Goal: Transaction & Acquisition: Purchase product/service

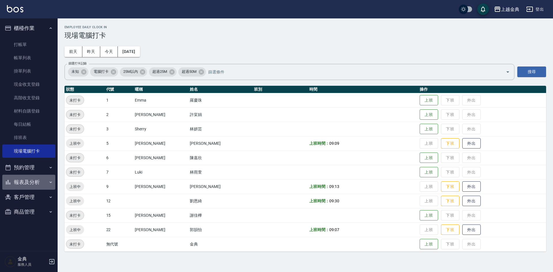
click at [23, 185] on button "報表及分析" at bounding box center [28, 182] width 53 height 15
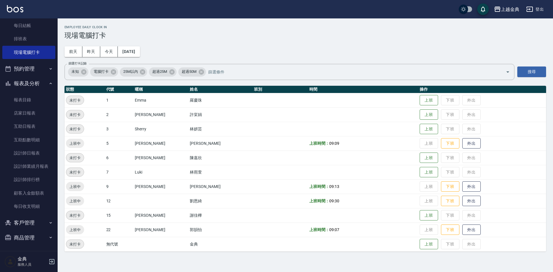
scroll to position [100, 0]
click at [67, 192] on tbody "未打卡 1 [PERSON_NAME] 上班 下班 外出 未打卡 2 [PERSON_NAME] 上班 下班 外出 未打卡 3 [PERSON_NAME] 上…" at bounding box center [304, 172] width 481 height 158
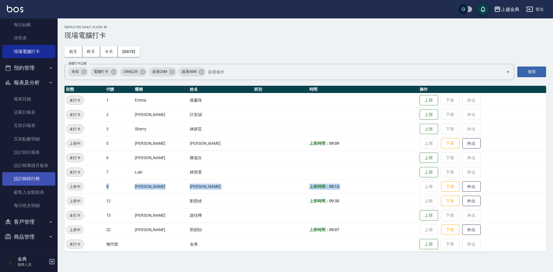
click at [44, 172] on link "設計師排行榜" at bounding box center [28, 178] width 53 height 13
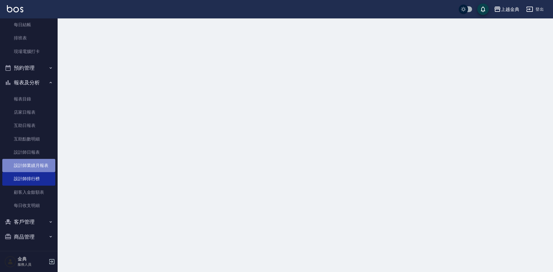
click at [39, 163] on link "設計師業績月報表" at bounding box center [28, 165] width 53 height 13
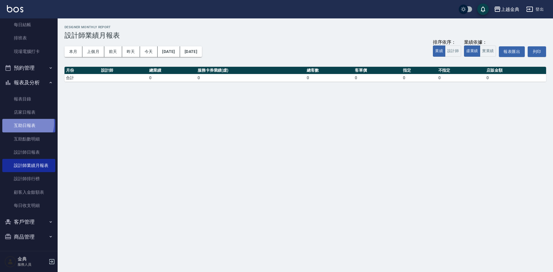
click at [23, 123] on link "互助日報表" at bounding box center [28, 125] width 53 height 13
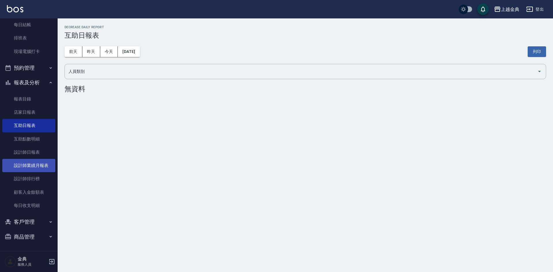
click at [25, 162] on link "設計師業績月報表" at bounding box center [28, 165] width 53 height 13
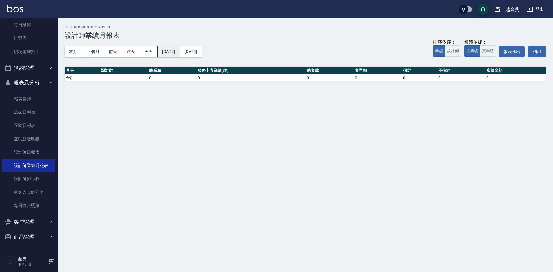
click at [178, 54] on button "[DATE]" at bounding box center [168, 51] width 22 height 11
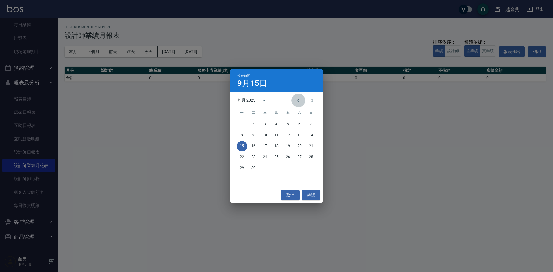
click at [300, 100] on icon "Previous month" at bounding box center [298, 100] width 7 height 7
click at [261, 100] on icon "calendar view is open, switch to year view" at bounding box center [263, 100] width 7 height 7
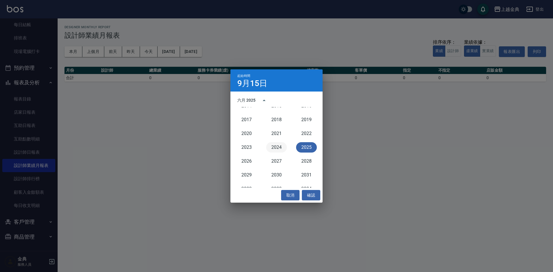
click at [272, 145] on button "2024" at bounding box center [276, 147] width 21 height 10
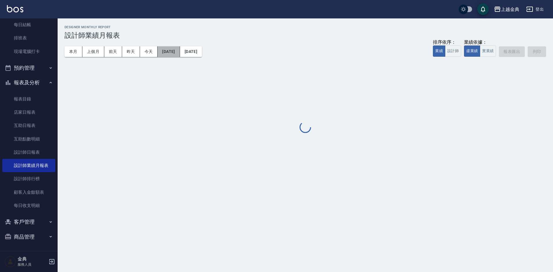
click at [165, 51] on button "[DATE]" at bounding box center [168, 51] width 22 height 11
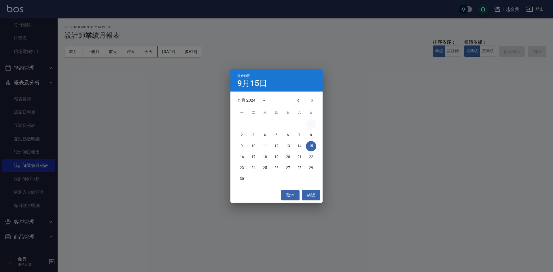
click at [307, 124] on button "1" at bounding box center [311, 124] width 10 height 10
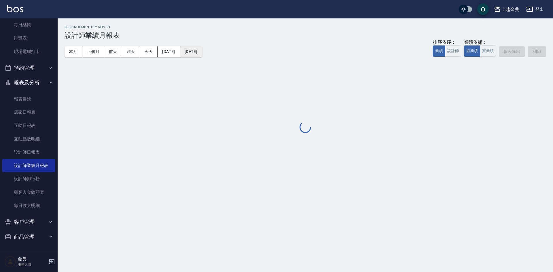
click at [199, 50] on button "[DATE]" at bounding box center [191, 51] width 22 height 11
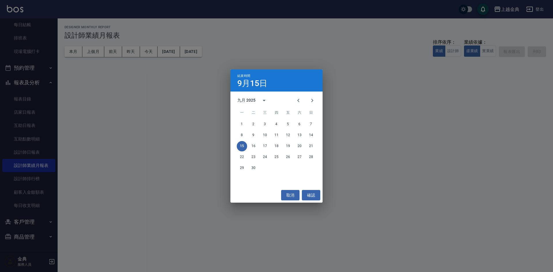
click at [242, 102] on div "九月 2025" at bounding box center [246, 100] width 18 height 6
click at [275, 146] on button "2024" at bounding box center [276, 147] width 21 height 10
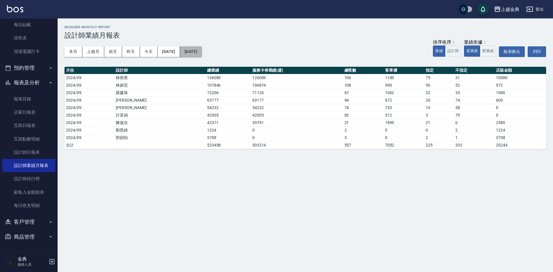
click at [202, 53] on button "[DATE]" at bounding box center [191, 51] width 22 height 11
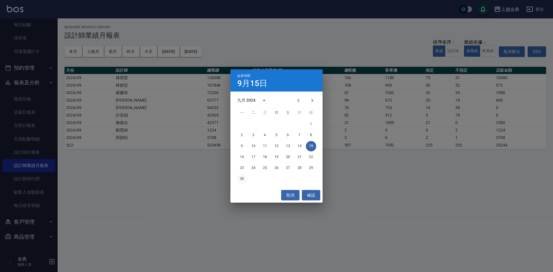
click at [242, 176] on button "30" at bounding box center [242, 179] width 10 height 10
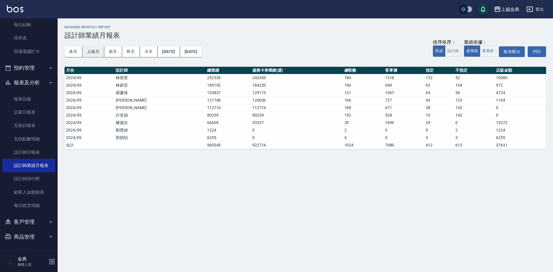
click at [86, 53] on button "上個月" at bounding box center [93, 51] width 22 height 11
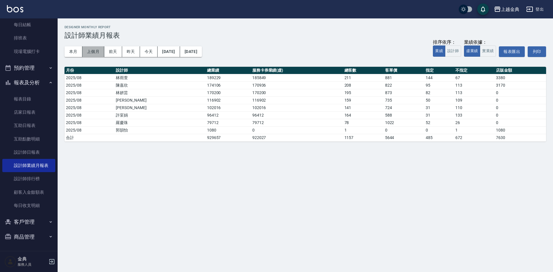
click at [91, 50] on button "上個月" at bounding box center [93, 51] width 22 height 11
click at [77, 49] on button "本月" at bounding box center [73, 51] width 18 height 11
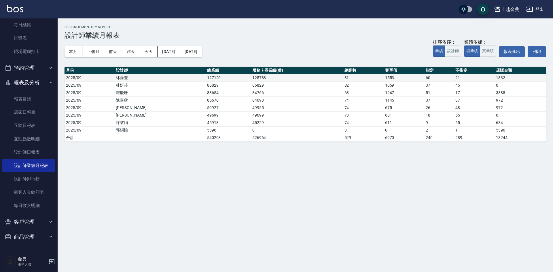
click at [163, 79] on td "林雨萱" at bounding box center [159, 77] width 91 height 7
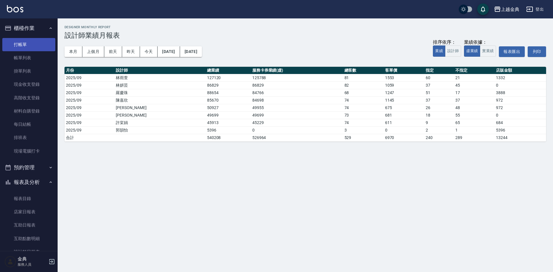
click at [15, 45] on link "打帳單" at bounding box center [28, 44] width 53 height 13
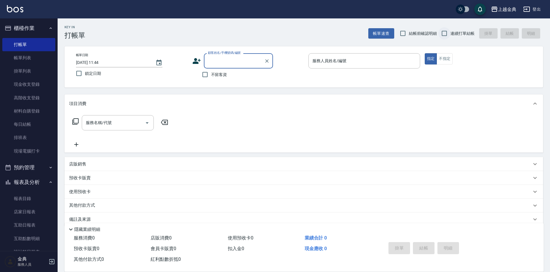
click at [441, 33] on input "連續打單結帳" at bounding box center [444, 33] width 12 height 12
checkbox input "true"
click at [444, 60] on button "不指定" at bounding box center [444, 58] width 16 height 11
click at [404, 54] on div "服務人員姓名/編號" at bounding box center [364, 60] width 112 height 15
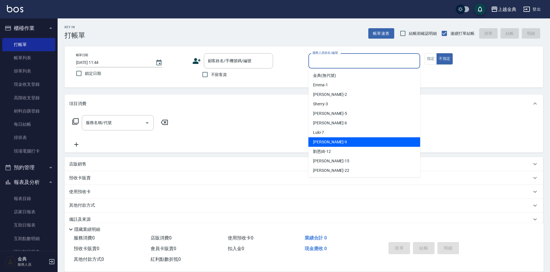
click at [354, 138] on div "[PERSON_NAME] -9" at bounding box center [364, 141] width 112 height 9
type input "[PERSON_NAME]-9"
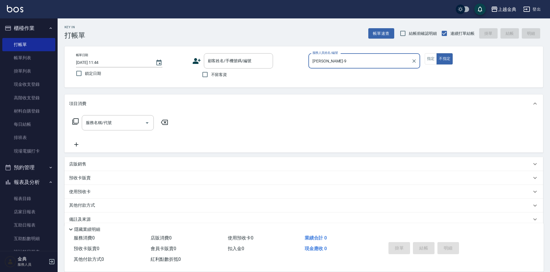
click at [78, 121] on icon at bounding box center [75, 121] width 6 height 6
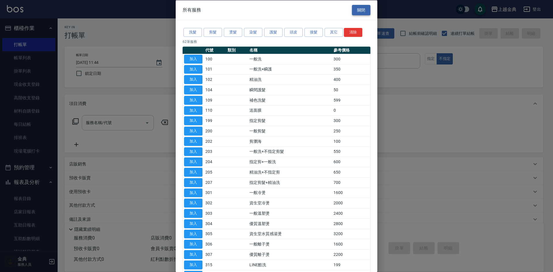
click at [358, 14] on button "關閉" at bounding box center [361, 10] width 18 height 11
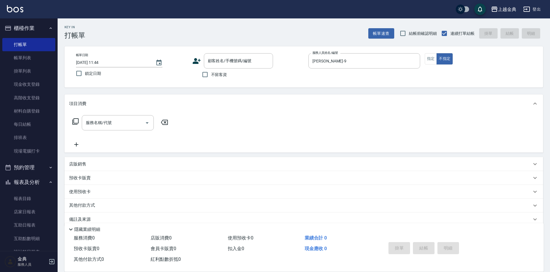
click at [76, 121] on icon at bounding box center [75, 121] width 7 height 7
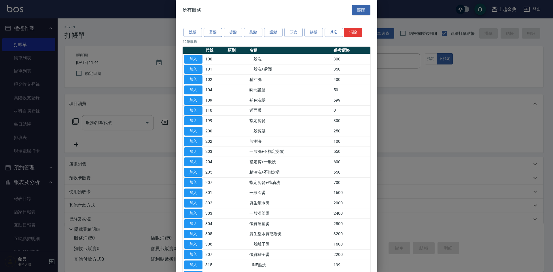
click at [210, 33] on button "剪髮" at bounding box center [212, 32] width 18 height 9
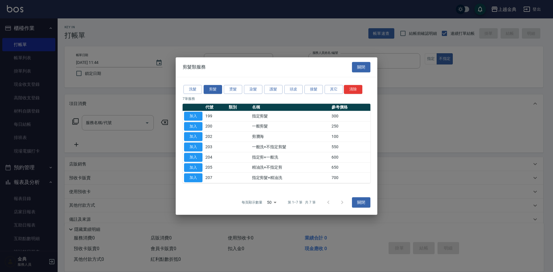
click at [249, 161] on td at bounding box center [238, 157] width 23 height 10
click at [193, 169] on button "加入" at bounding box center [193, 167] width 18 height 9
type input "精油洗+不指定剪(205)"
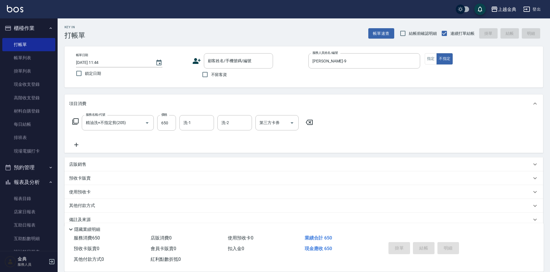
click at [219, 70] on div "顧客姓名/手機號碼/編號 顧客姓名/手機號碼/編號 不留客資" at bounding box center [248, 66] width 112 height 27
click at [218, 73] on span "不留客資" at bounding box center [219, 75] width 16 height 6
click at [211, 73] on input "不留客資" at bounding box center [205, 74] width 12 height 12
checkbox input "true"
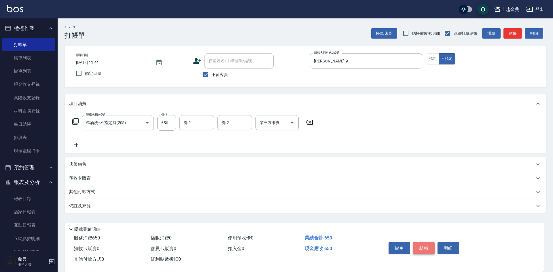
click at [423, 249] on button "結帳" at bounding box center [424, 248] width 22 height 12
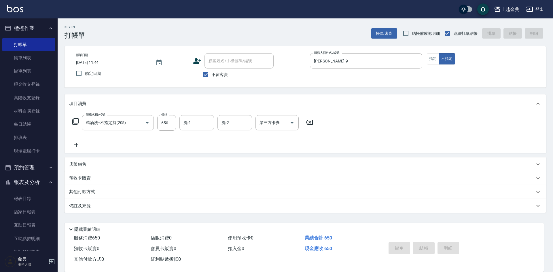
type input "[DATE] 11:45"
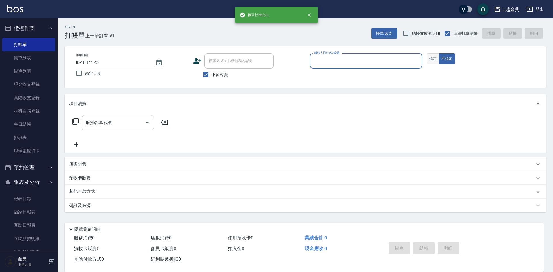
click at [437, 61] on button "指定" at bounding box center [433, 58] width 12 height 11
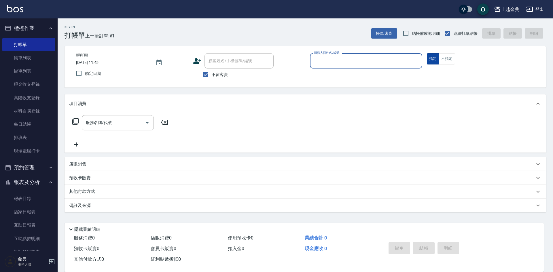
click at [445, 59] on button "不指定" at bounding box center [447, 58] width 16 height 11
click at [394, 59] on input "服務人員姓名/編號" at bounding box center [365, 61] width 107 height 10
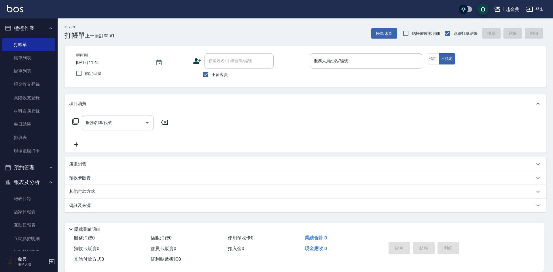
drag, startPoint x: 294, startPoint y: 130, endPoint x: 303, endPoint y: 130, distance: 8.9
click at [295, 130] on div "服務名稱/代號 服務名稱/代號" at bounding box center [304, 133] width 481 height 40
click at [359, 62] on input "服務人員姓名/編號" at bounding box center [365, 61] width 107 height 10
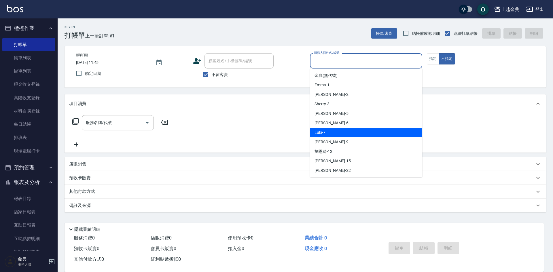
click at [353, 128] on div "Luki -7" at bounding box center [366, 132] width 112 height 9
type input "Luki-7"
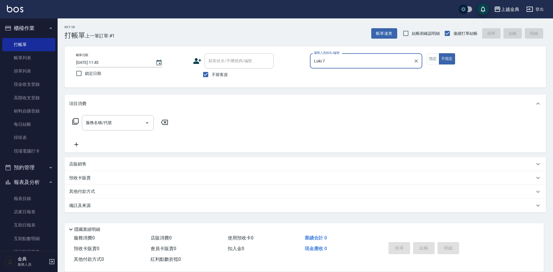
click at [74, 122] on icon at bounding box center [75, 121] width 7 height 7
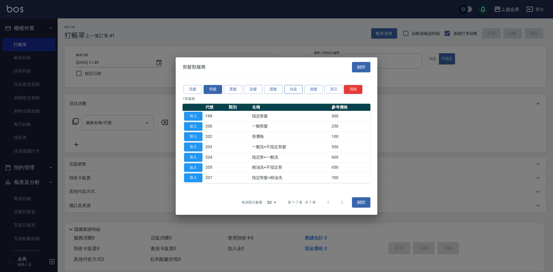
click at [286, 88] on button "頭皮" at bounding box center [293, 89] width 18 height 9
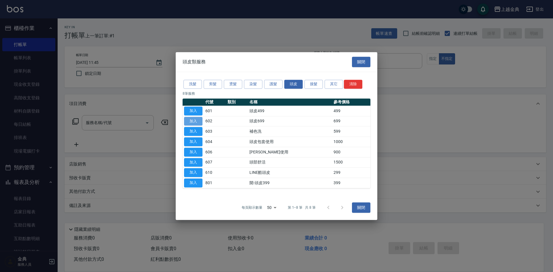
click at [197, 120] on button "加入" at bounding box center [193, 121] width 18 height 9
type input "頭皮699(602)"
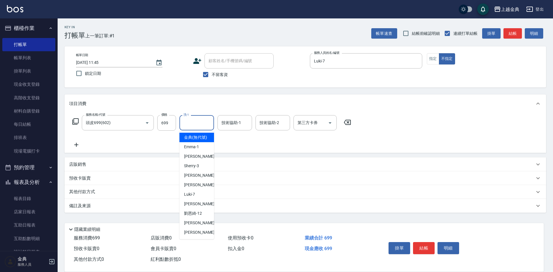
click at [184, 120] on div "洗-1 洗-1" at bounding box center [196, 122] width 35 height 15
click at [199, 235] on div "[PERSON_NAME] -22" at bounding box center [196, 232] width 35 height 9
type input "[PERSON_NAME]-22"
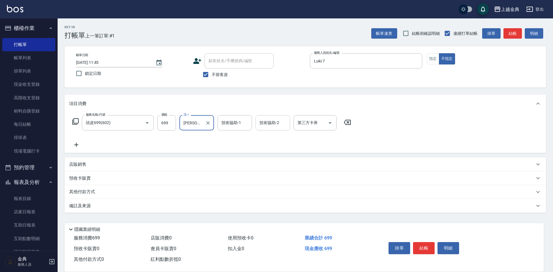
click at [277, 123] on input "技術協助-2" at bounding box center [272, 123] width 29 height 10
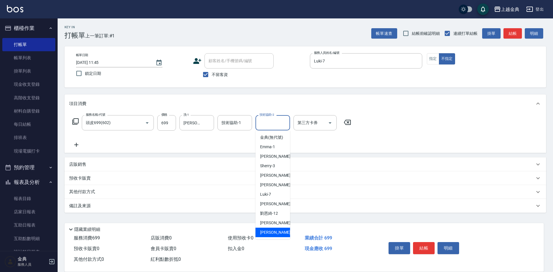
click at [268, 235] on span "[PERSON_NAME] -22" at bounding box center [278, 232] width 36 height 6
type input "[PERSON_NAME]-22"
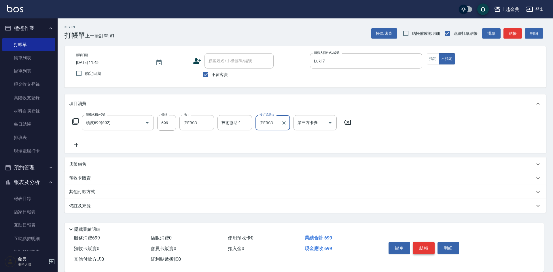
click at [421, 244] on button "結帳" at bounding box center [424, 248] width 22 height 12
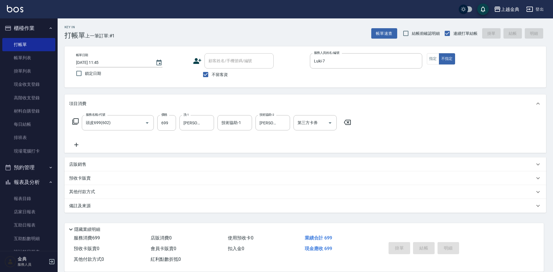
type input "[DATE] 11:46"
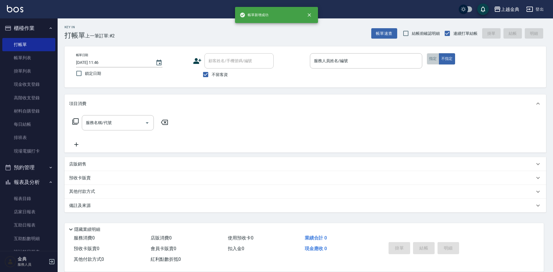
click at [435, 58] on button "指定" at bounding box center [433, 58] width 12 height 11
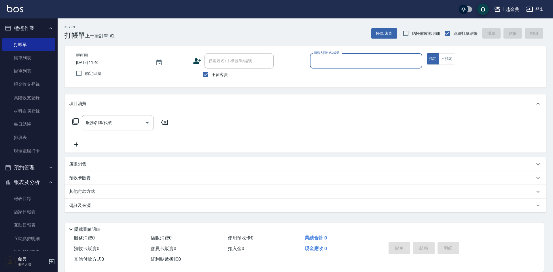
drag, startPoint x: 393, startPoint y: 60, endPoint x: 392, endPoint y: 67, distance: 6.3
click at [392, 62] on input "服務人員姓名/編號" at bounding box center [365, 61] width 107 height 10
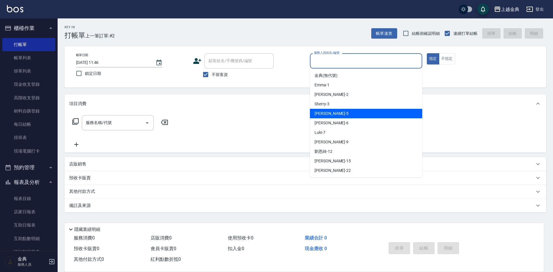
click at [368, 117] on div "[PERSON_NAME] -5" at bounding box center [366, 113] width 112 height 9
type input "[PERSON_NAME]-5"
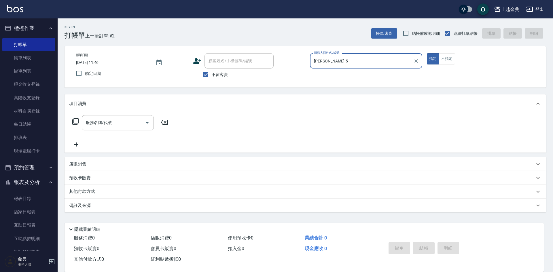
click at [75, 121] on icon at bounding box center [75, 121] width 7 height 7
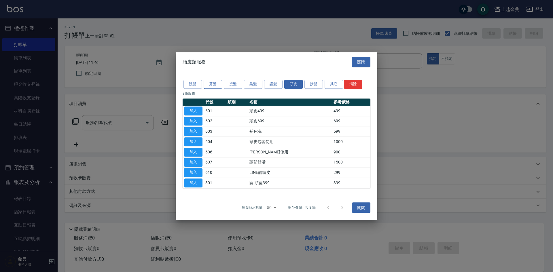
click at [216, 86] on button "剪髮" at bounding box center [212, 84] width 18 height 9
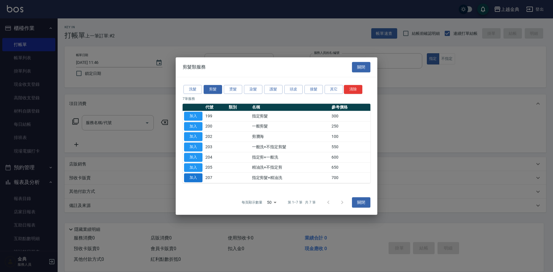
click at [197, 177] on button "加入" at bounding box center [193, 177] width 18 height 9
type input "指定剪髮+精油洗(207)"
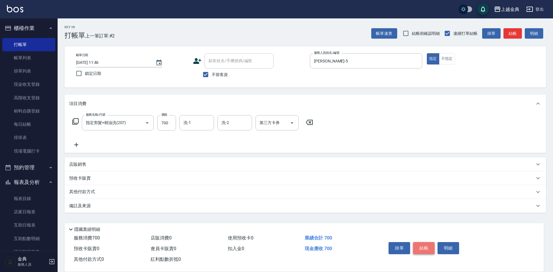
click at [428, 242] on button "結帳" at bounding box center [424, 248] width 22 height 12
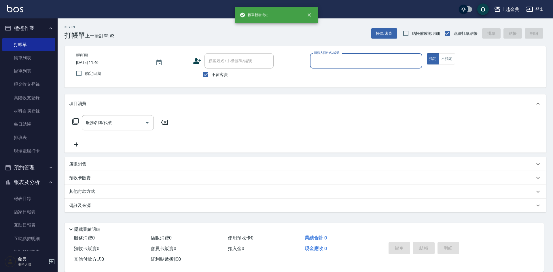
click at [397, 67] on div "服務人員姓名/編號" at bounding box center [366, 60] width 112 height 15
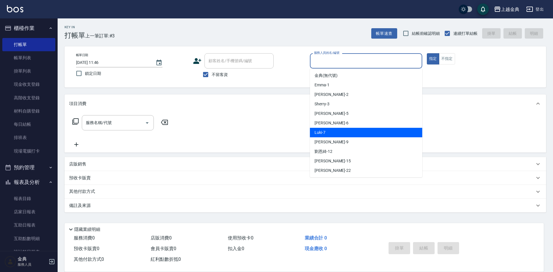
click at [366, 128] on div "Luki -7" at bounding box center [366, 132] width 112 height 9
type input "Luki-7"
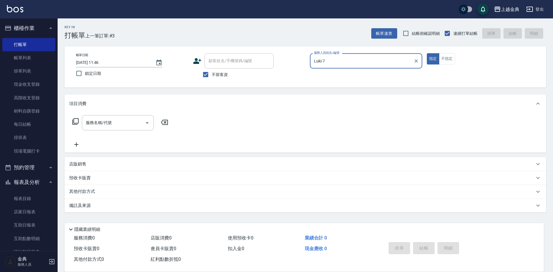
click at [74, 122] on icon at bounding box center [75, 121] width 7 height 7
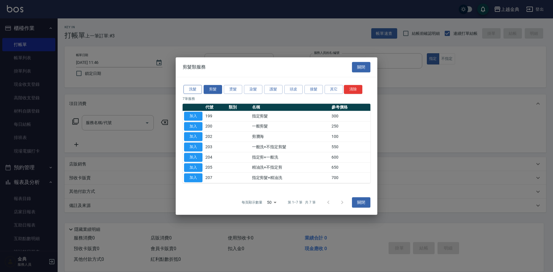
click at [194, 85] on button "洗髮" at bounding box center [192, 89] width 18 height 9
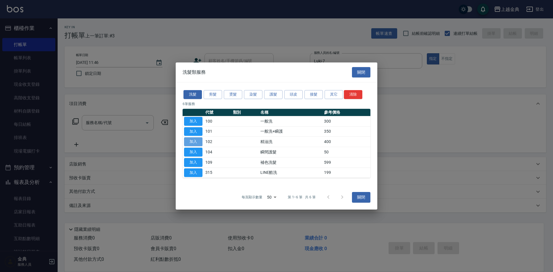
click at [195, 140] on button "加入" at bounding box center [193, 141] width 18 height 9
type input "精油洗(102)"
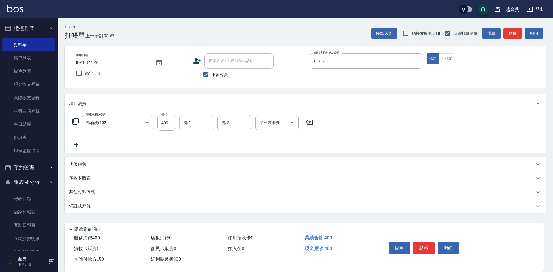
drag, startPoint x: 186, startPoint y: 110, endPoint x: 191, endPoint y: 118, distance: 9.5
click at [188, 114] on div "項目消費 服務名稱/代號 精油洗(102) 服務名稱/代號 價格 400 價格 洗-1 洗-1 洗-2 洗-2 第三方卡券 第三方卡券" at bounding box center [304, 123] width 481 height 58
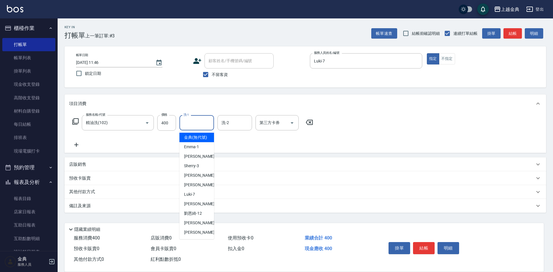
click at [193, 122] on input "洗-1" at bounding box center [196, 123] width 29 height 10
click at [201, 209] on div "[PERSON_NAME] -9" at bounding box center [196, 203] width 35 height 9
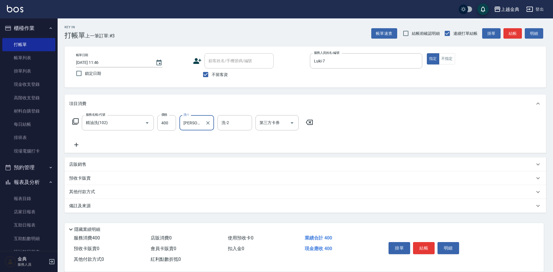
click at [189, 126] on input "[PERSON_NAME]-9" at bounding box center [192, 123] width 21 height 10
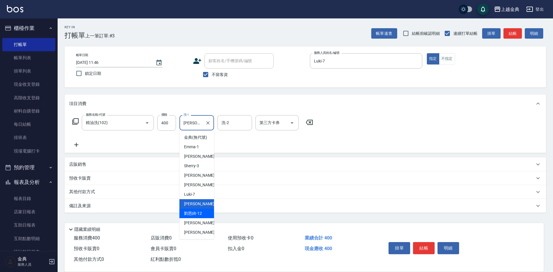
click at [205, 218] on div "[PERSON_NAME]-12" at bounding box center [196, 213] width 35 height 9
type input "[PERSON_NAME]-12"
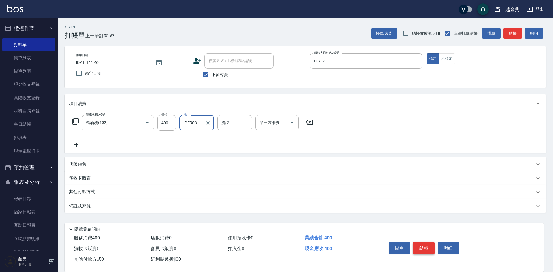
click at [423, 245] on button "結帳" at bounding box center [424, 248] width 22 height 12
